Goal: Task Accomplishment & Management: Use online tool/utility

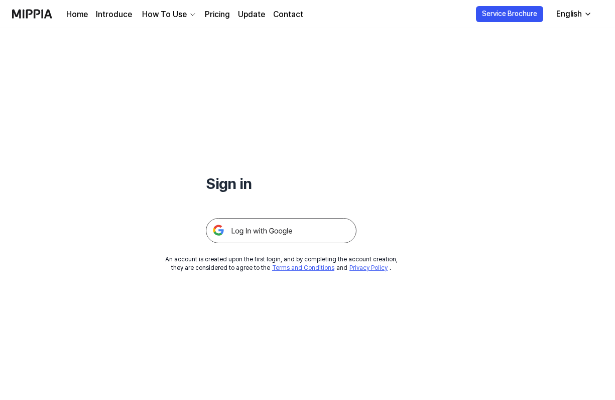
click at [277, 229] on img at bounding box center [281, 230] width 151 height 25
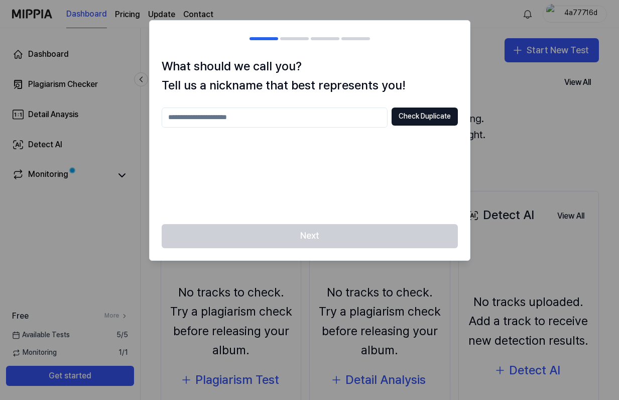
click at [303, 113] on input "text" at bounding box center [275, 117] width 226 height 20
type input "*********"
click at [425, 111] on button "Check Duplicate" at bounding box center [425, 116] width 66 height 18
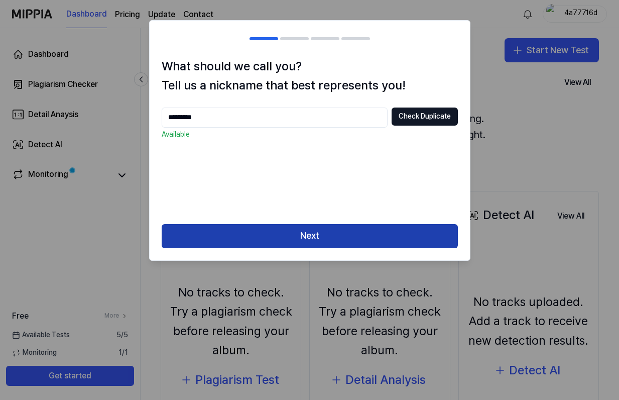
click at [370, 240] on button "Next" at bounding box center [310, 236] width 296 height 24
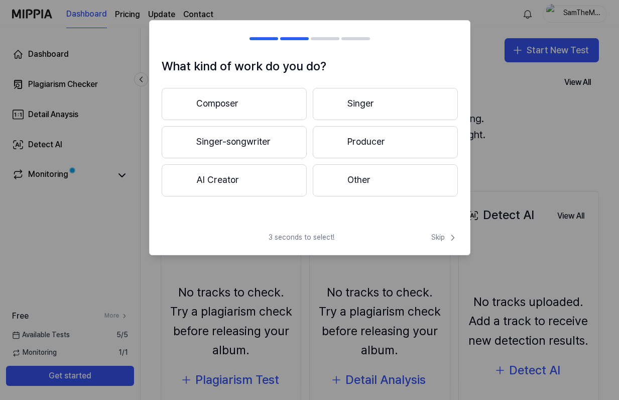
click at [235, 103] on button "Composer" at bounding box center [234, 104] width 145 height 32
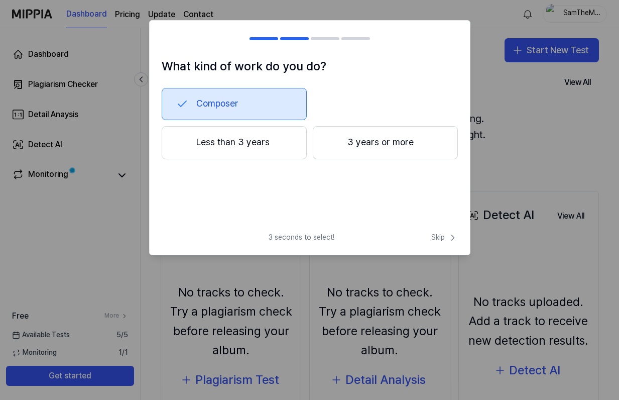
click at [362, 154] on button "3 years or more" at bounding box center [385, 142] width 145 height 33
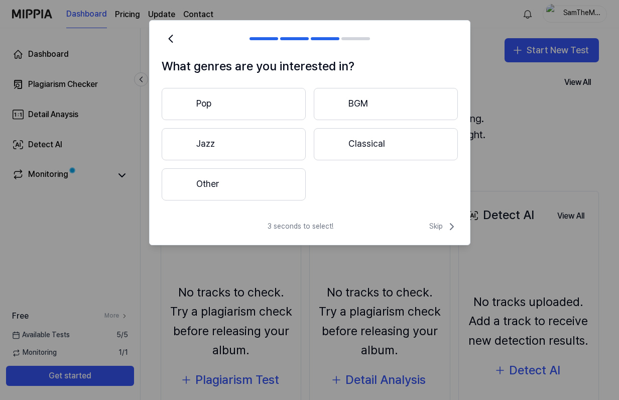
click at [294, 178] on button "Other" at bounding box center [234, 184] width 144 height 32
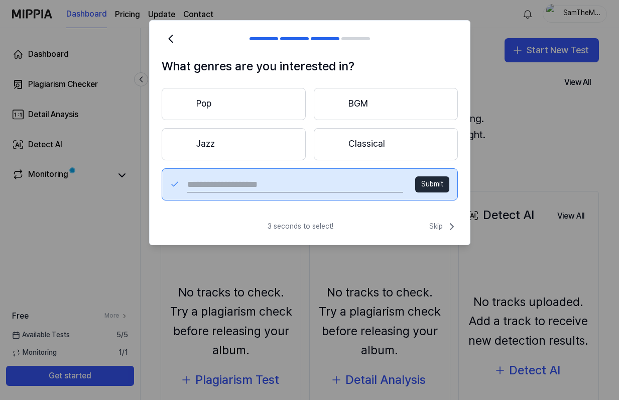
click at [381, 190] on input "text" at bounding box center [294, 184] width 215 height 16
type input "**********"
click at [440, 181] on button "Submit" at bounding box center [432, 184] width 34 height 16
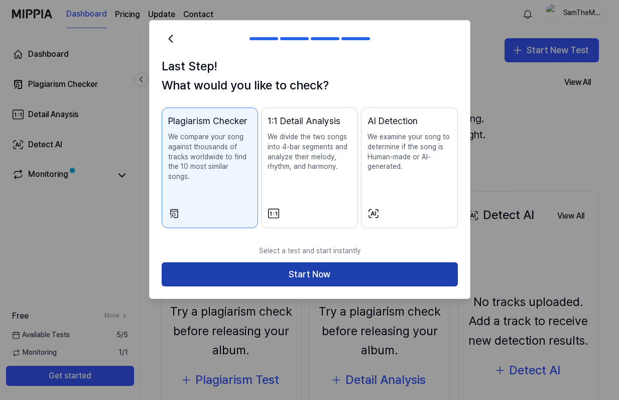
click at [340, 266] on button "Start Now" at bounding box center [310, 274] width 296 height 24
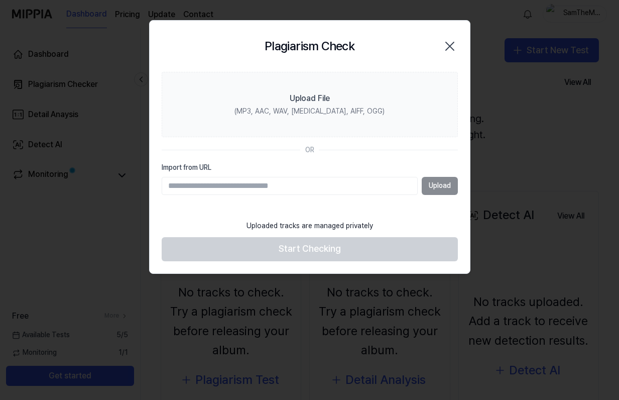
click at [434, 185] on div "Upload" at bounding box center [310, 186] width 296 height 18
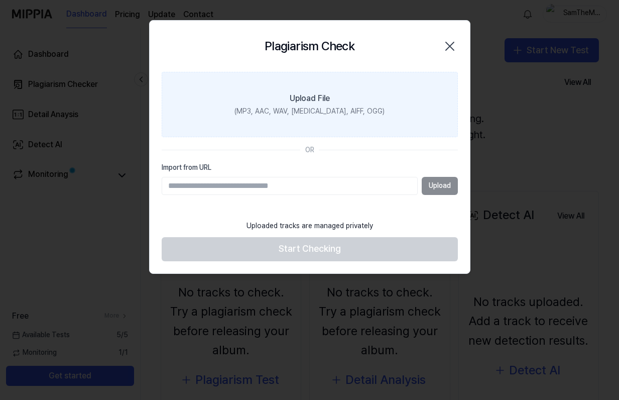
click at [332, 109] on div "(MP3, AAC, WAV, FLAC, AIFF, OGG)" at bounding box center [310, 111] width 150 height 10
click at [0, 0] on input "Upload File (MP3, AAC, WAV, FLAC, AIFF, OGG)" at bounding box center [0, 0] width 0 height 0
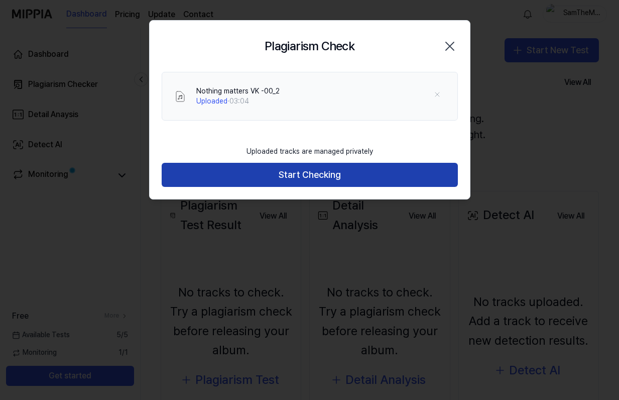
click at [329, 179] on button "Start Checking" at bounding box center [310, 175] width 296 height 24
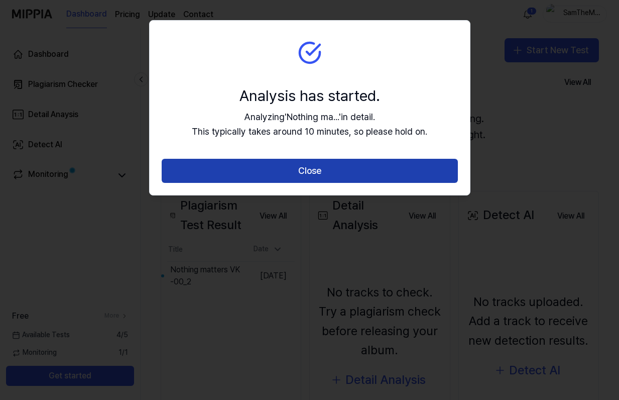
click at [350, 176] on button "Close" at bounding box center [310, 171] width 296 height 24
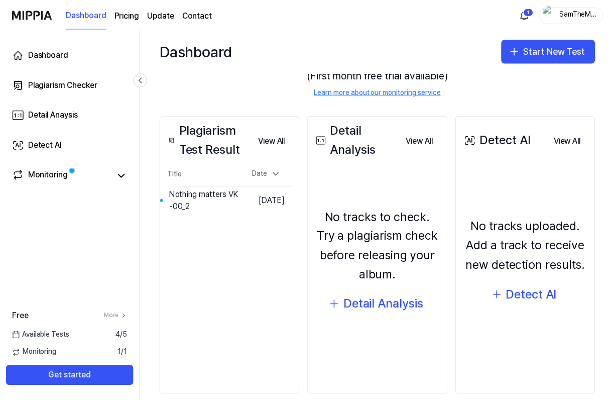
scroll to position [90, 0]
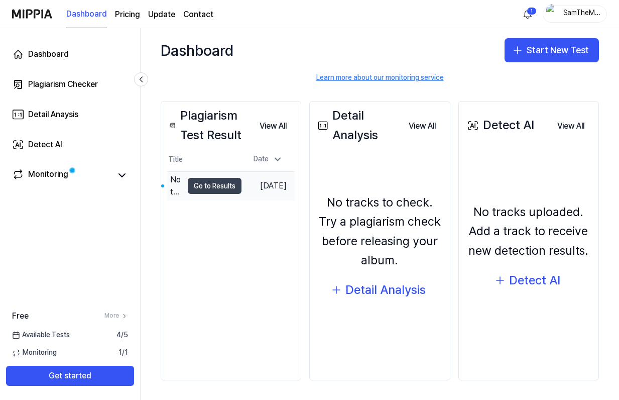
click at [216, 189] on button "Go to Results" at bounding box center [215, 186] width 54 height 16
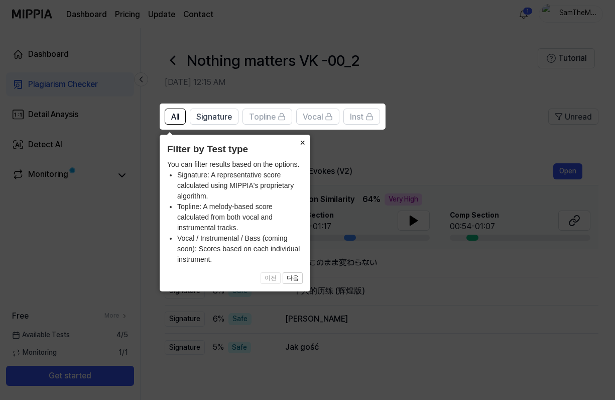
click at [304, 142] on button "×" at bounding box center [302, 142] width 16 height 14
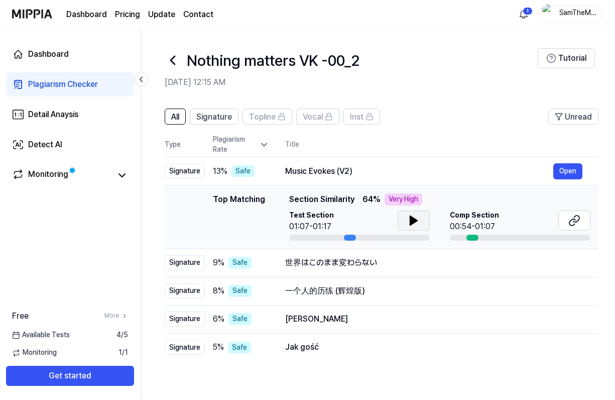
click at [419, 222] on icon at bounding box center [414, 220] width 12 height 12
click at [571, 225] on icon at bounding box center [573, 222] width 6 height 7
click at [571, 169] on button "Open" at bounding box center [567, 171] width 29 height 16
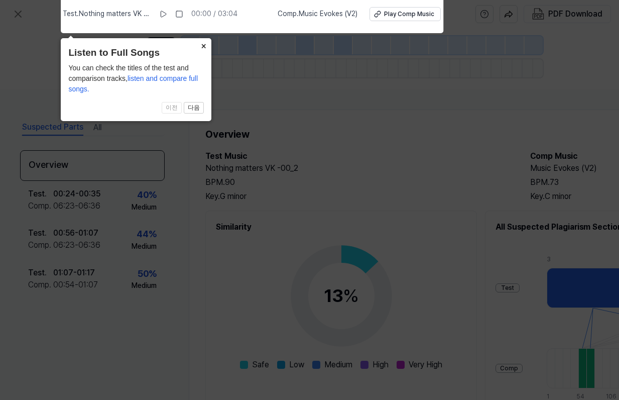
click at [201, 50] on button "×" at bounding box center [203, 45] width 16 height 14
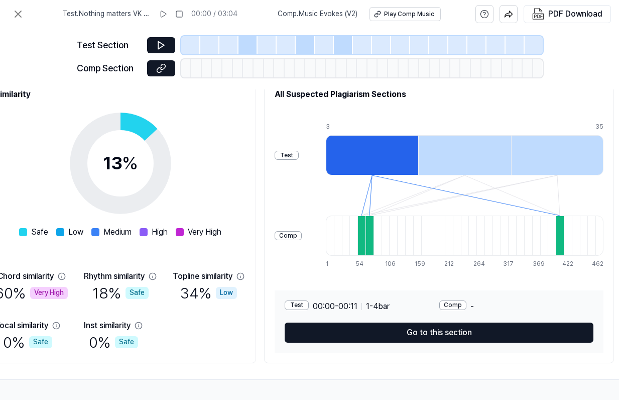
scroll to position [137, 219]
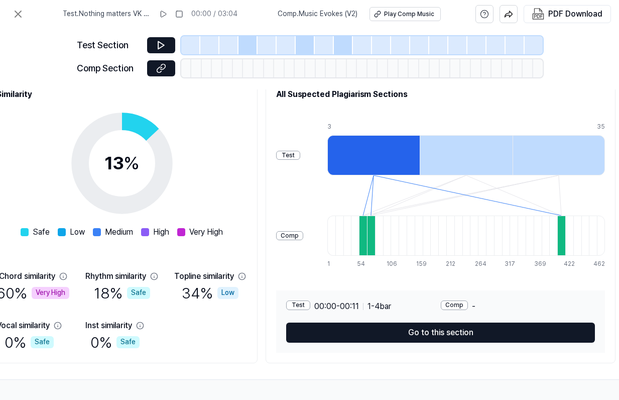
click at [302, 300] on div "Test" at bounding box center [298, 305] width 24 height 10
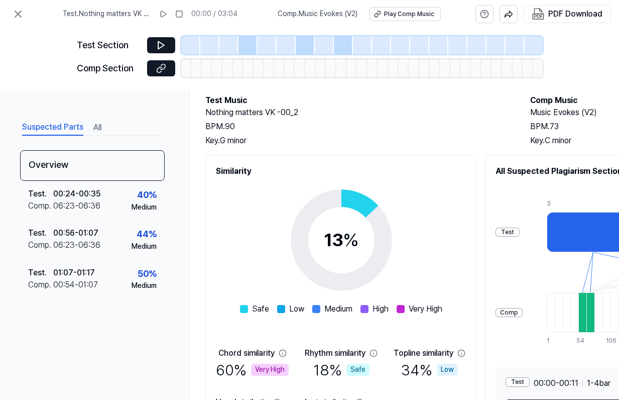
scroll to position [0, 0]
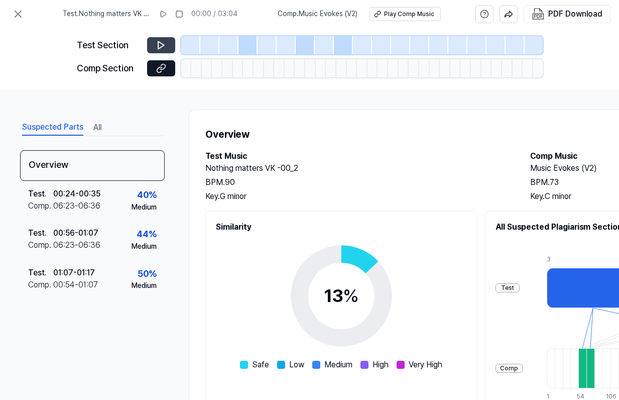
click at [164, 44] on icon at bounding box center [161, 45] width 10 height 10
click at [156, 44] on icon at bounding box center [161, 45] width 10 height 10
click at [251, 42] on div at bounding box center [248, 45] width 19 height 18
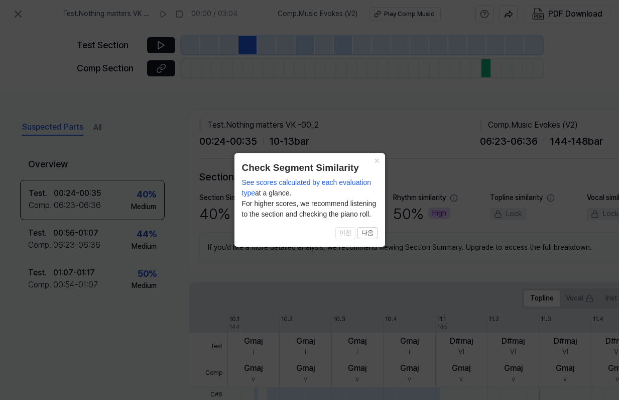
click at [347, 232] on span "이전 다음" at bounding box center [310, 233] width 136 height 12
click at [361, 234] on button "다음" at bounding box center [368, 233] width 20 height 12
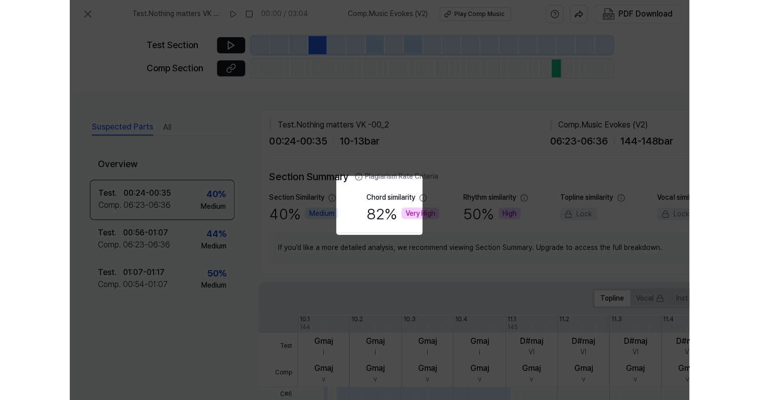
scroll to position [233, 182]
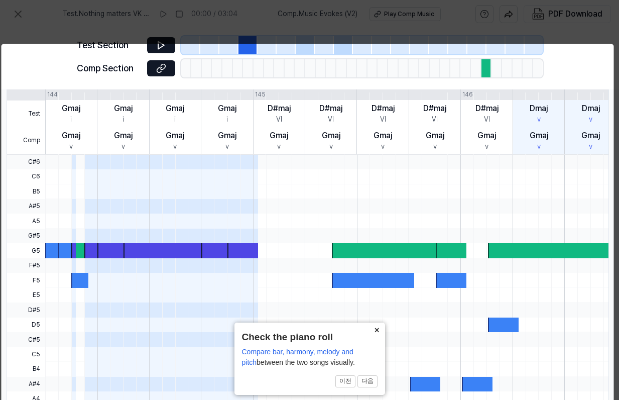
click at [378, 330] on button "×" at bounding box center [377, 329] width 16 height 14
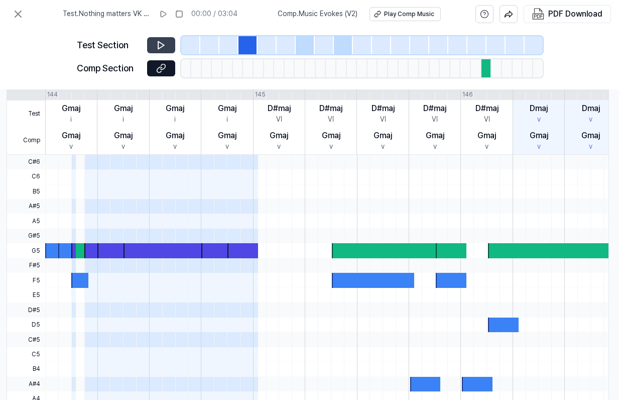
click at [167, 41] on button at bounding box center [161, 45] width 28 height 16
click at [487, 71] on div at bounding box center [487, 68] width 11 height 18
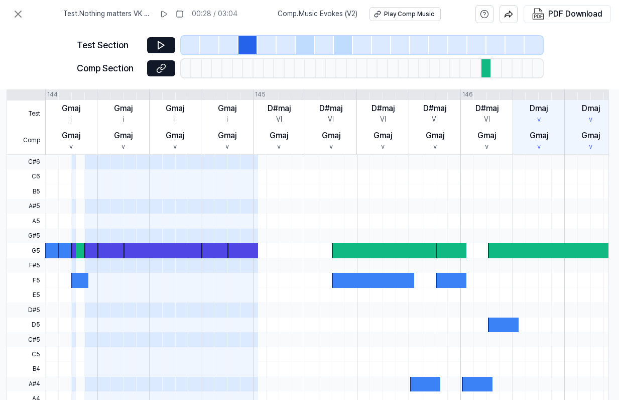
click at [485, 67] on div at bounding box center [487, 68] width 11 height 18
click at [480, 123] on div "D#maj VI" at bounding box center [487, 113] width 52 height 27
click at [244, 50] on div at bounding box center [248, 45] width 19 height 18
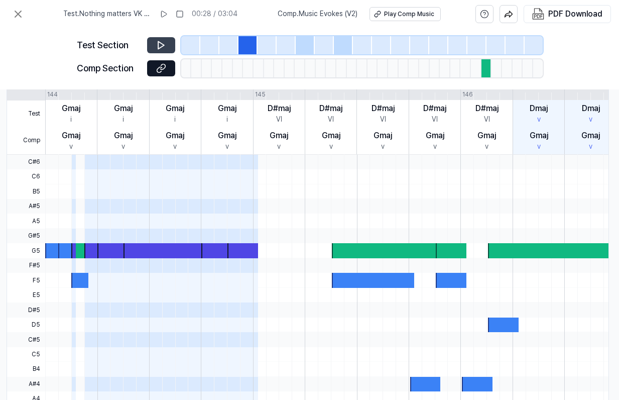
click at [153, 47] on button at bounding box center [161, 45] width 28 height 16
click at [304, 48] on div at bounding box center [305, 45] width 19 height 18
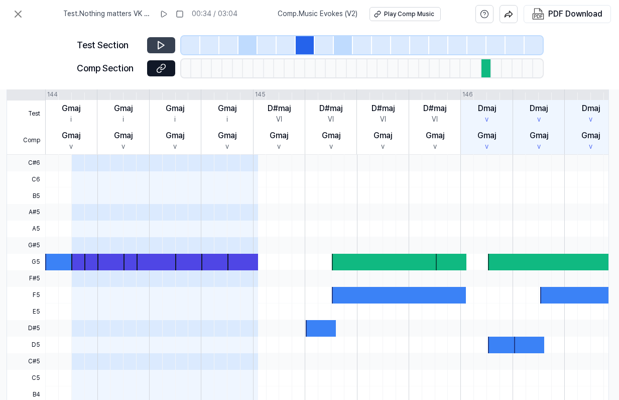
click at [166, 40] on button at bounding box center [161, 45] width 28 height 16
click at [347, 43] on div at bounding box center [343, 45] width 19 height 18
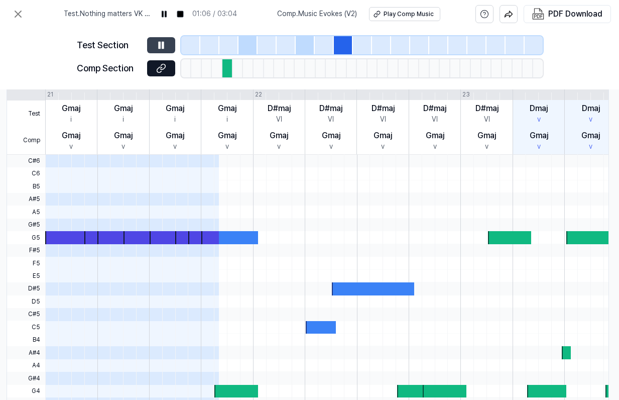
click at [161, 48] on icon at bounding box center [161, 45] width 10 height 10
click at [154, 45] on button at bounding box center [161, 45] width 28 height 16
click at [398, 17] on div "Play Comp Music" at bounding box center [408, 14] width 50 height 9
click at [397, 11] on div "Play Comp Music" at bounding box center [408, 14] width 50 height 9
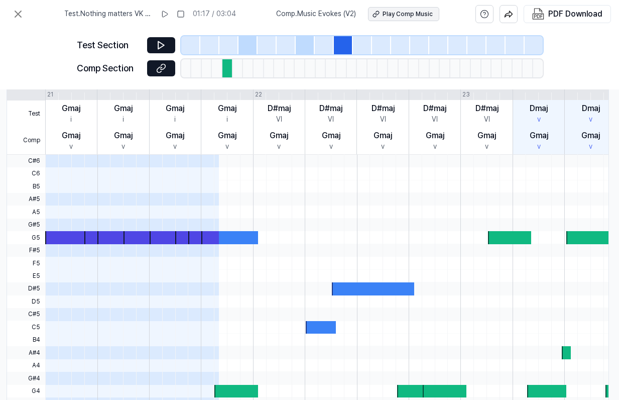
click at [398, 15] on div "Play Comp Music" at bounding box center [408, 14] width 50 height 9
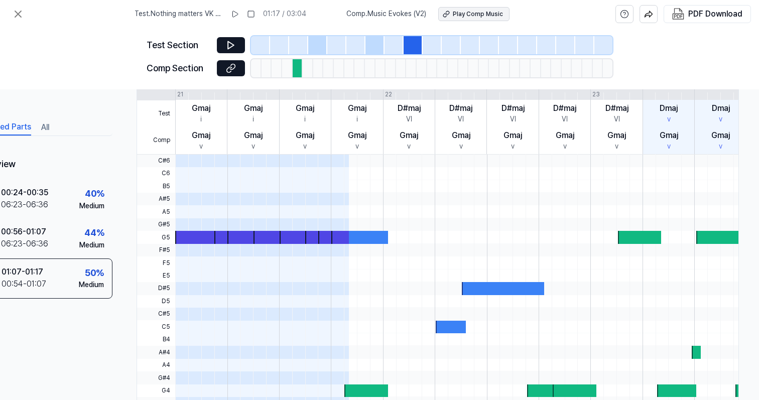
scroll to position [233, 56]
click at [228, 48] on icon at bounding box center [231, 46] width 6 height 8
click at [235, 41] on icon at bounding box center [231, 45] width 10 height 10
click at [237, 44] on button at bounding box center [231, 45] width 28 height 16
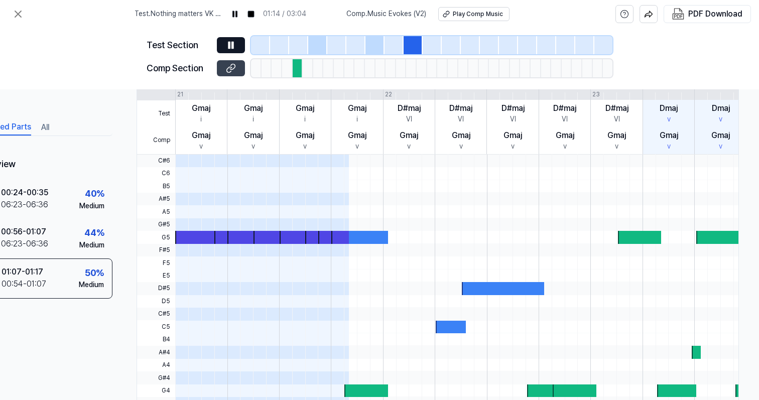
click at [226, 70] on icon at bounding box center [231, 68] width 10 height 10
